Goal: Information Seeking & Learning: Learn about a topic

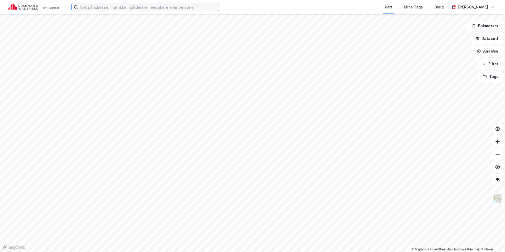
click at [138, 9] on input at bounding box center [148, 7] width 141 height 8
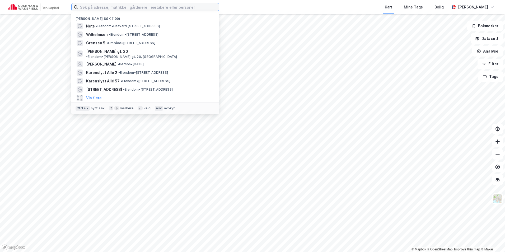
paste input "[STREET_ADDRESS]"
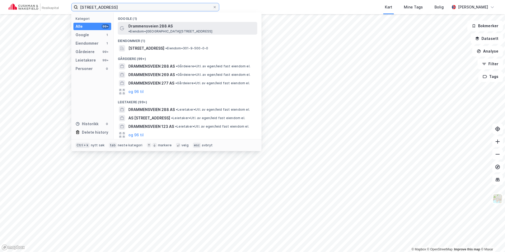
type input "[STREET_ADDRESS]"
click at [146, 27] on span "Drammensveien 288 AS" at bounding box center [150, 26] width 44 height 6
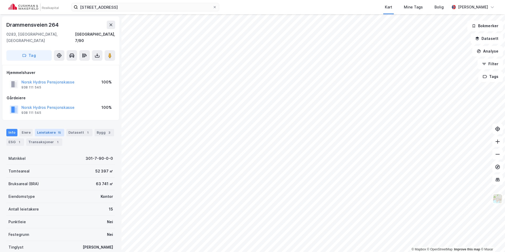
click at [54, 129] on div "Leietakere 15" at bounding box center [49, 132] width 29 height 7
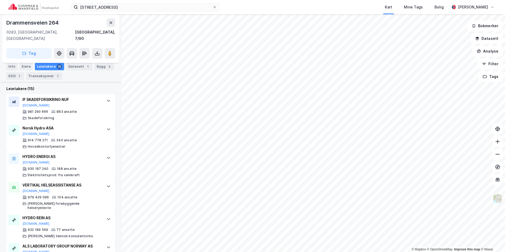
scroll to position [146, 0]
